Goal: Task Accomplishment & Management: Manage account settings

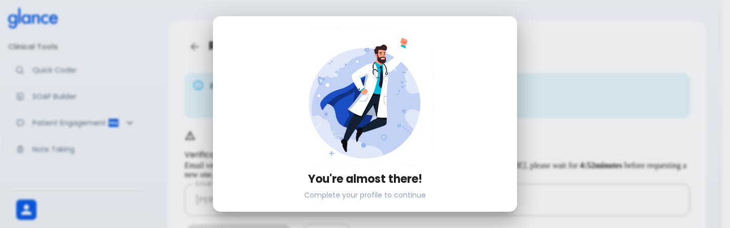
scroll to position [99, 0]
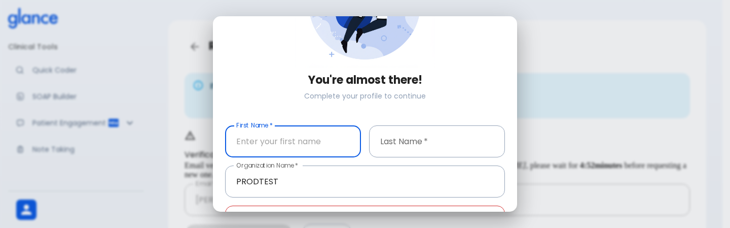
click at [296, 138] on input "text" at bounding box center [293, 141] width 136 height 32
type input "GlanceTest"
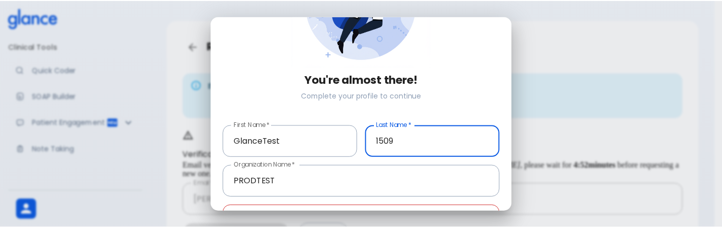
scroll to position [163, 0]
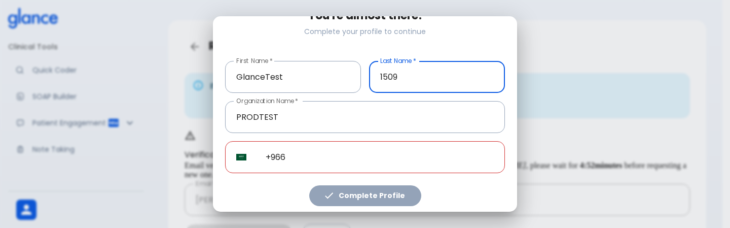
type input "1509"
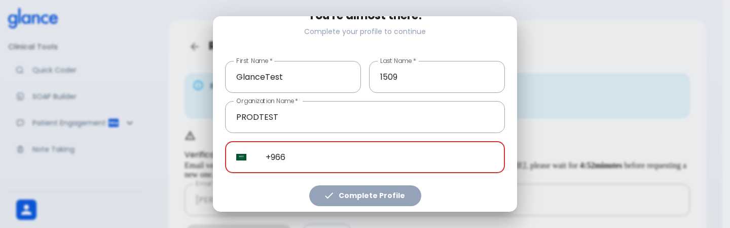
click at [382, 151] on input "+966" at bounding box center [379, 157] width 250 height 32
click at [400, 153] on input "+966" at bounding box center [379, 157] width 250 height 32
paste input "358 45 4901081"
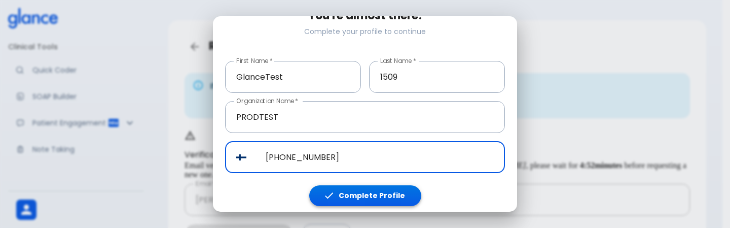
type input "[PHONE_NUMBER]"
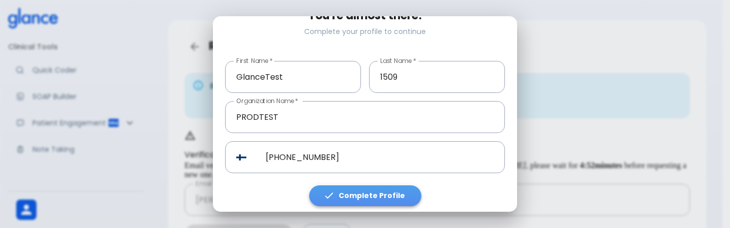
click at [373, 199] on button "Complete Profile" at bounding box center [365, 195] width 112 height 21
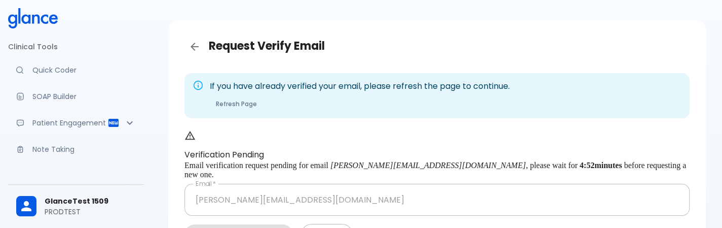
scroll to position [112, 0]
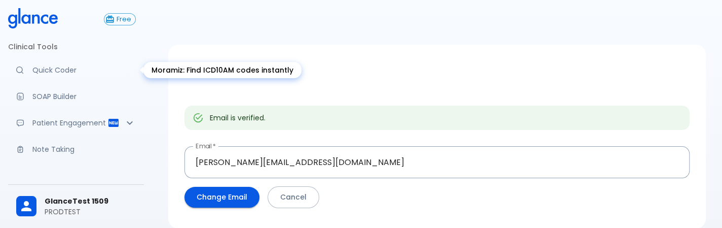
click at [62, 77] on link "Quick Coder" at bounding box center [76, 70] width 136 height 22
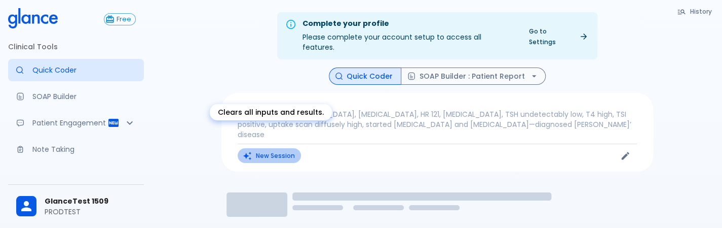
click at [273, 148] on button "New Session" at bounding box center [269, 155] width 63 height 15
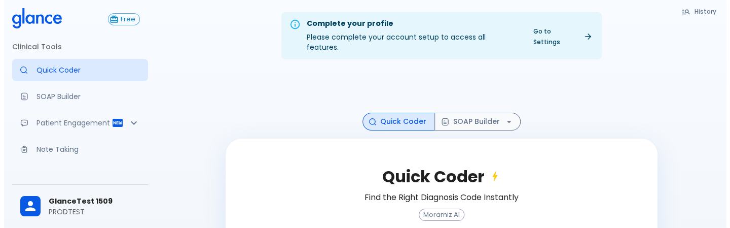
scroll to position [102, 0]
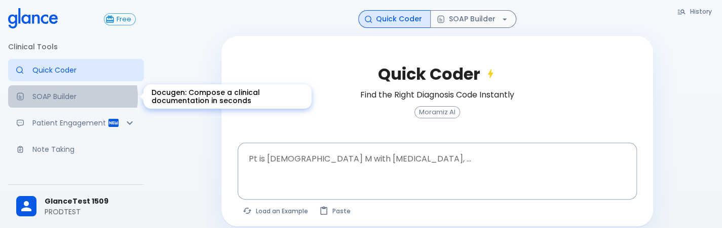
click at [53, 97] on p "SOAP Builder" at bounding box center [83, 96] width 103 height 10
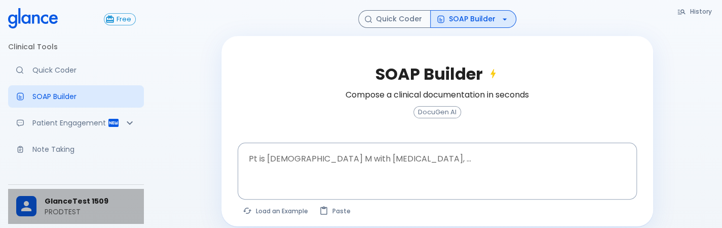
click at [105, 196] on span "GlanceTest 1509" at bounding box center [90, 201] width 91 height 11
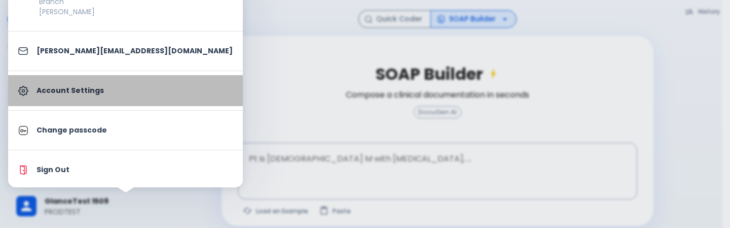
click at [126, 104] on link "Account Settings" at bounding box center [125, 90] width 235 height 31
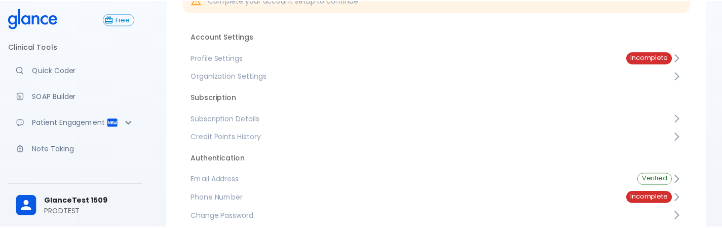
scroll to position [24, 0]
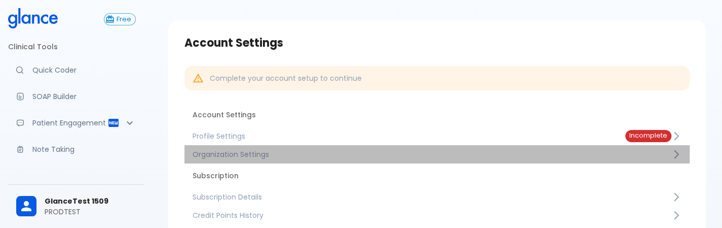
click at [320, 150] on span "Organization Settings" at bounding box center [432, 154] width 479 height 10
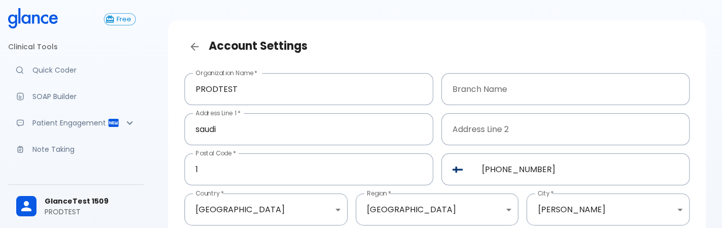
scroll to position [49, 0]
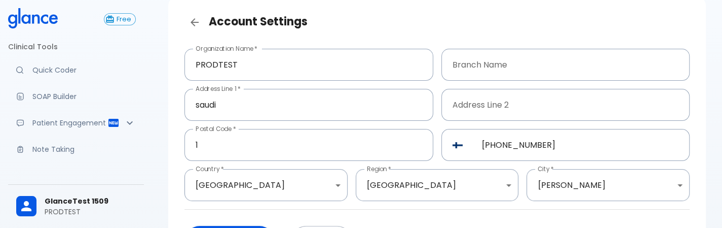
click at [183, 31] on div "Account Settings" at bounding box center [437, 22] width 522 height 36
click at [192, 28] on icon "Back" at bounding box center [195, 22] width 12 height 12
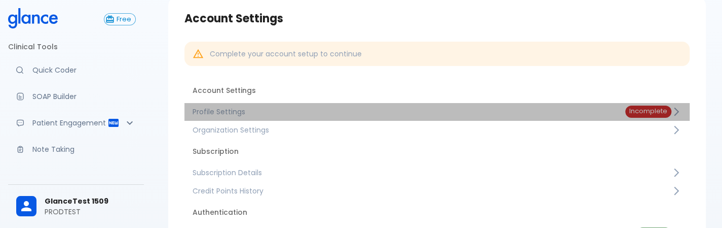
click at [276, 108] on span "Profile Settings" at bounding box center [401, 111] width 417 height 10
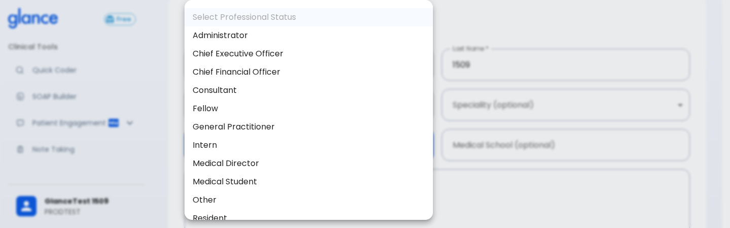
click at [344, 147] on body "↧ pull to refresh ↧ Free Clinical Tools Quick Coder SOAP Builder Patient Engage…" at bounding box center [365, 153] width 730 height 404
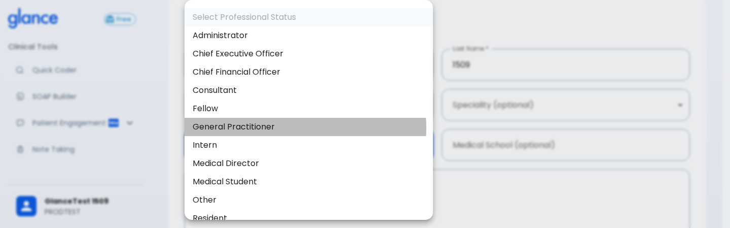
click at [304, 128] on li "General Practitioner" at bounding box center [308, 127] width 248 height 18
type input "general_practitioner"
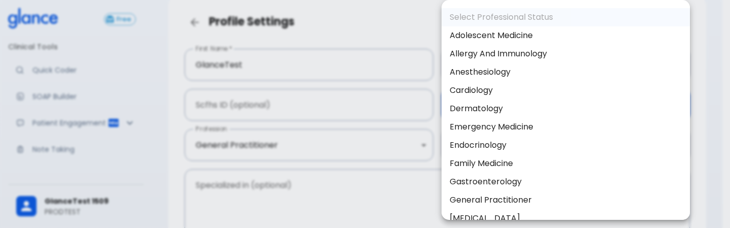
click at [459, 107] on body "↧ pull to refresh ↧ Free Clinical Tools Quick Coder SOAP Builder Patient Engage…" at bounding box center [365, 153] width 730 height 404
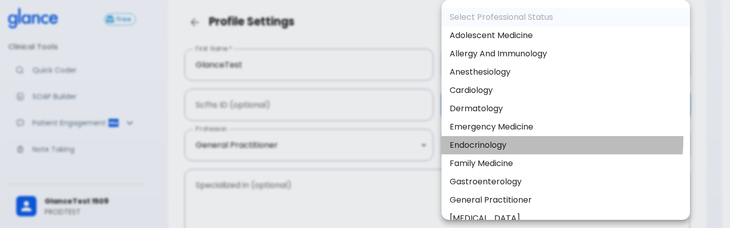
click at [464, 137] on li "Endocrinology" at bounding box center [565, 145] width 248 height 18
type input "Endocrinology"
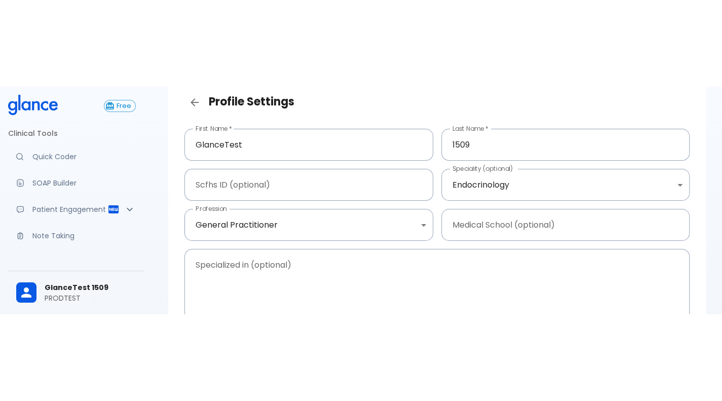
scroll to position [24, 0]
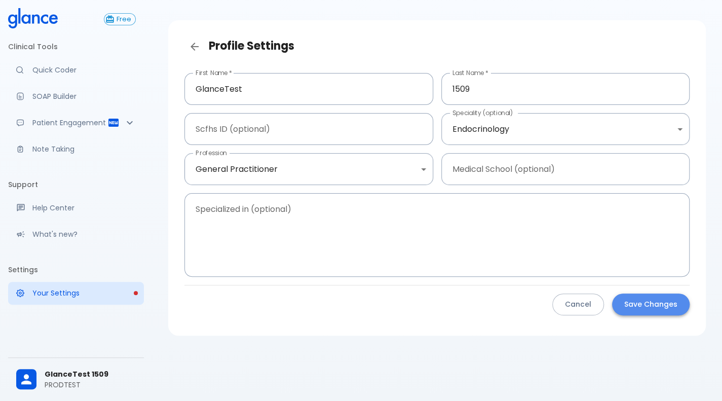
click at [662, 227] on button "Save Changes" at bounding box center [651, 304] width 78 height 22
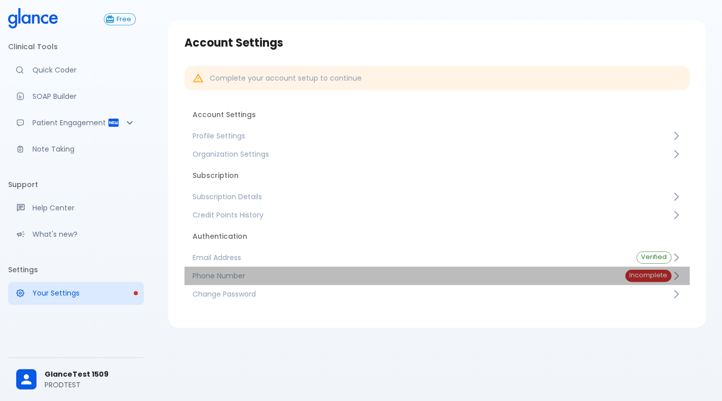
click at [510, 227] on span "Phone Number" at bounding box center [401, 276] width 417 height 10
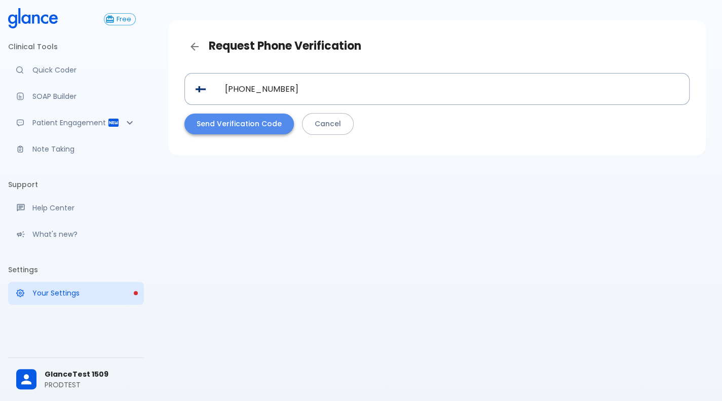
click at [258, 122] on button "Send Verification Code" at bounding box center [238, 124] width 109 height 21
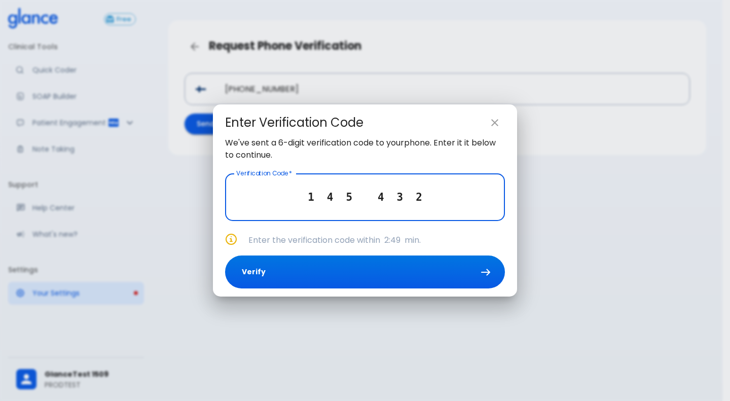
type input "1 4 5 4 3 2"
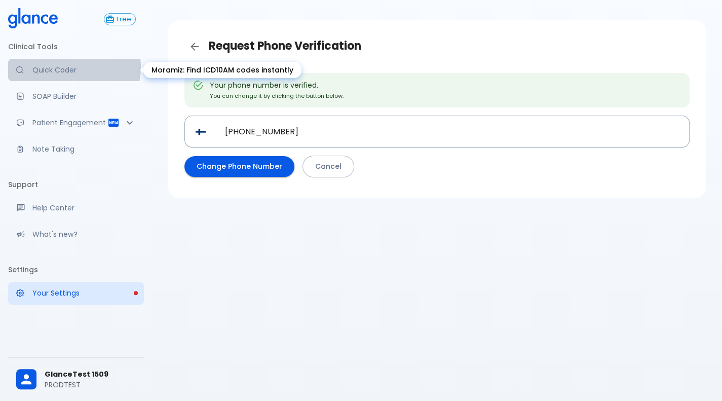
click at [73, 67] on p "Quick Coder" at bounding box center [83, 70] width 103 height 10
